Goal: Navigation & Orientation: Find specific page/section

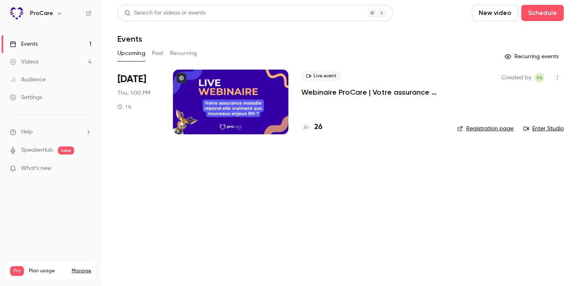
click at [51, 43] on link "Events 1" at bounding box center [50, 44] width 101 height 18
click at [162, 52] on button "Past" at bounding box center [158, 53] width 12 height 13
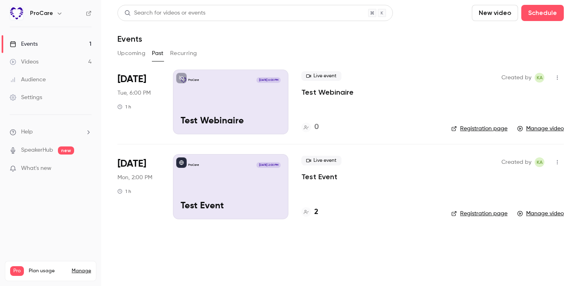
click at [66, 32] on ul "Events 1 Videos 4 Audience Settings" at bounding box center [50, 70] width 101 height 87
click at [68, 40] on link "Events 1" at bounding box center [50, 44] width 101 height 18
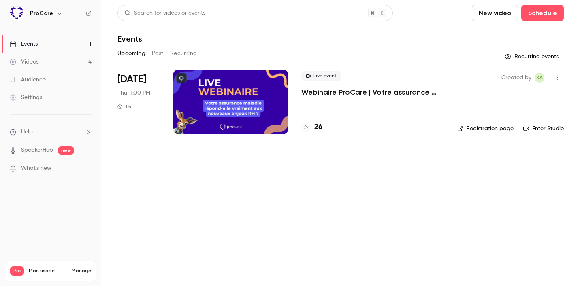
click at [160, 55] on button "Past" at bounding box center [158, 53] width 12 height 13
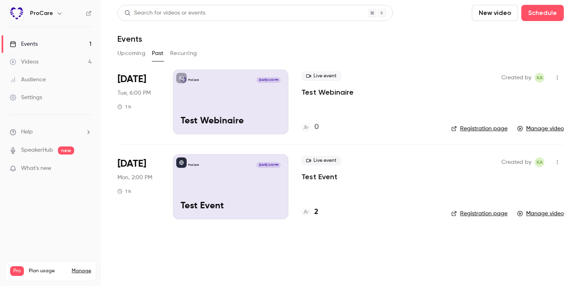
click at [132, 53] on button "Upcoming" at bounding box center [131, 53] width 28 height 13
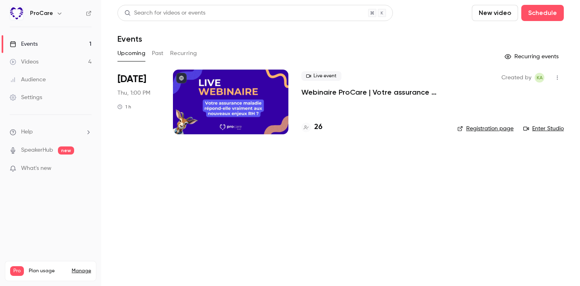
click at [152, 54] on button "Past" at bounding box center [158, 53] width 12 height 13
